Goal: Complete application form

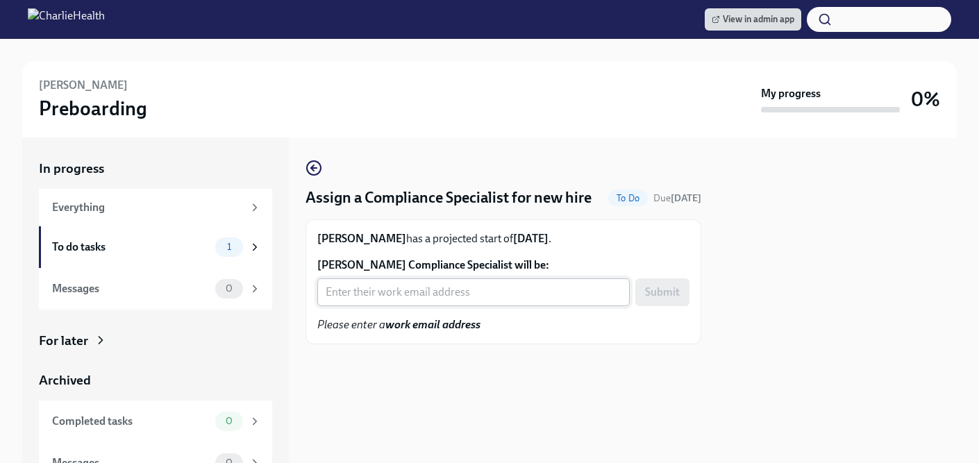
click at [392, 306] on input "[PERSON_NAME] Compliance Specialist will be:" at bounding box center [473, 292] width 313 height 28
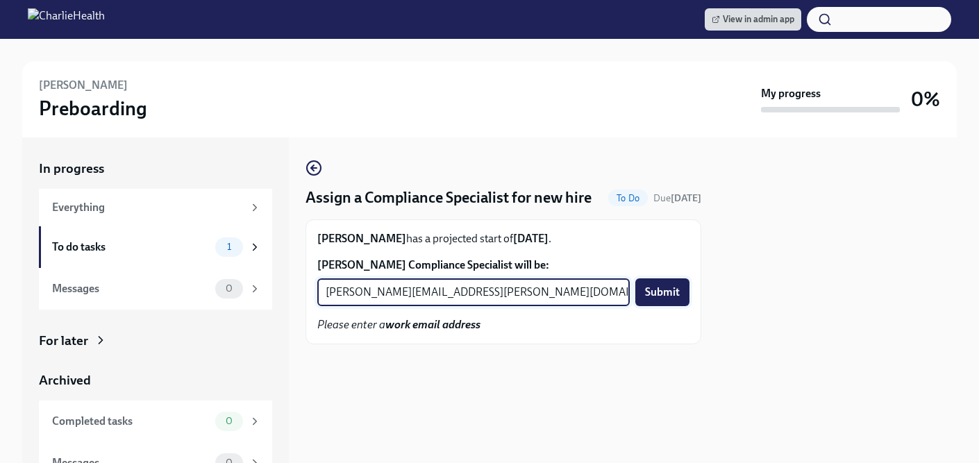
type input "[PERSON_NAME][EMAIL_ADDRESS][PERSON_NAME][DOMAIN_NAME]"
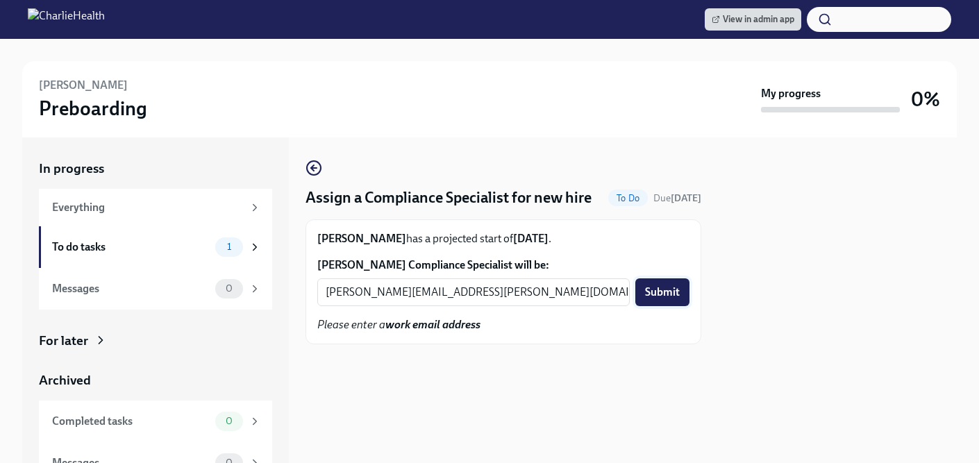
click at [662, 299] on span "Submit" at bounding box center [662, 292] width 35 height 14
click at [411, 306] on input "[PERSON_NAME] Compliance Specialist will be:" at bounding box center [473, 292] width 313 height 28
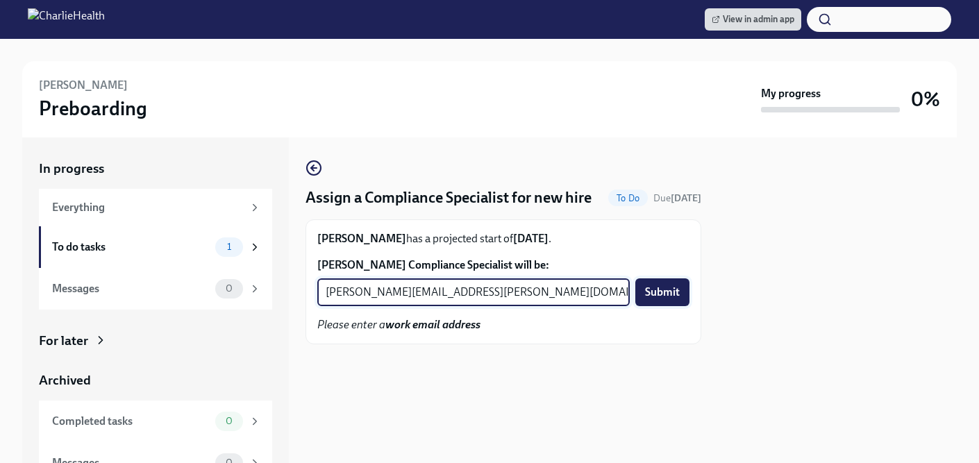
type input "[PERSON_NAME][EMAIL_ADDRESS][PERSON_NAME][DOMAIN_NAME]"
click at [663, 299] on span "Submit" at bounding box center [662, 292] width 35 height 14
